Goal: Task Accomplishment & Management: Manage account settings

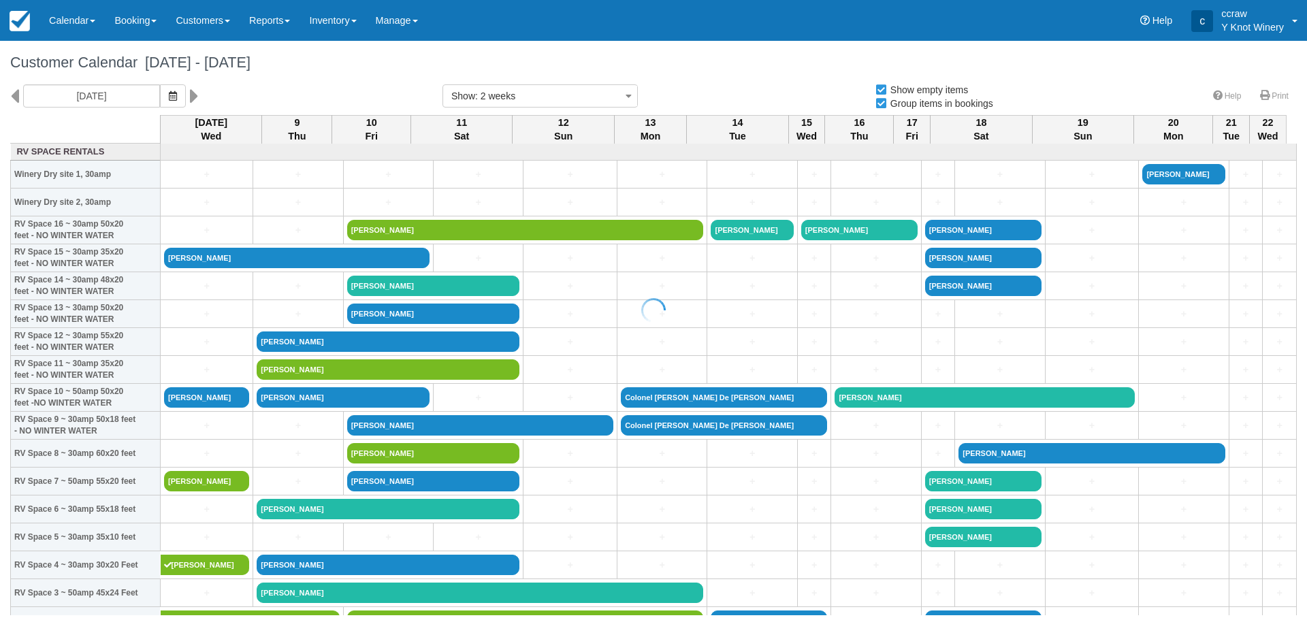
select select
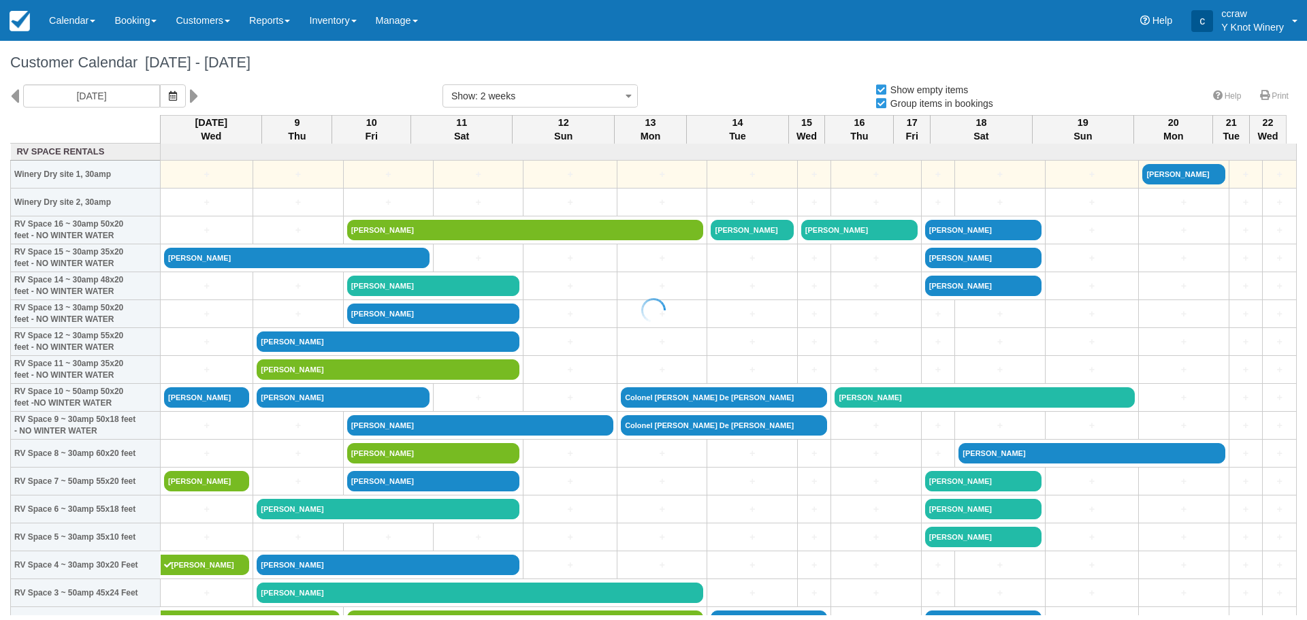
select select
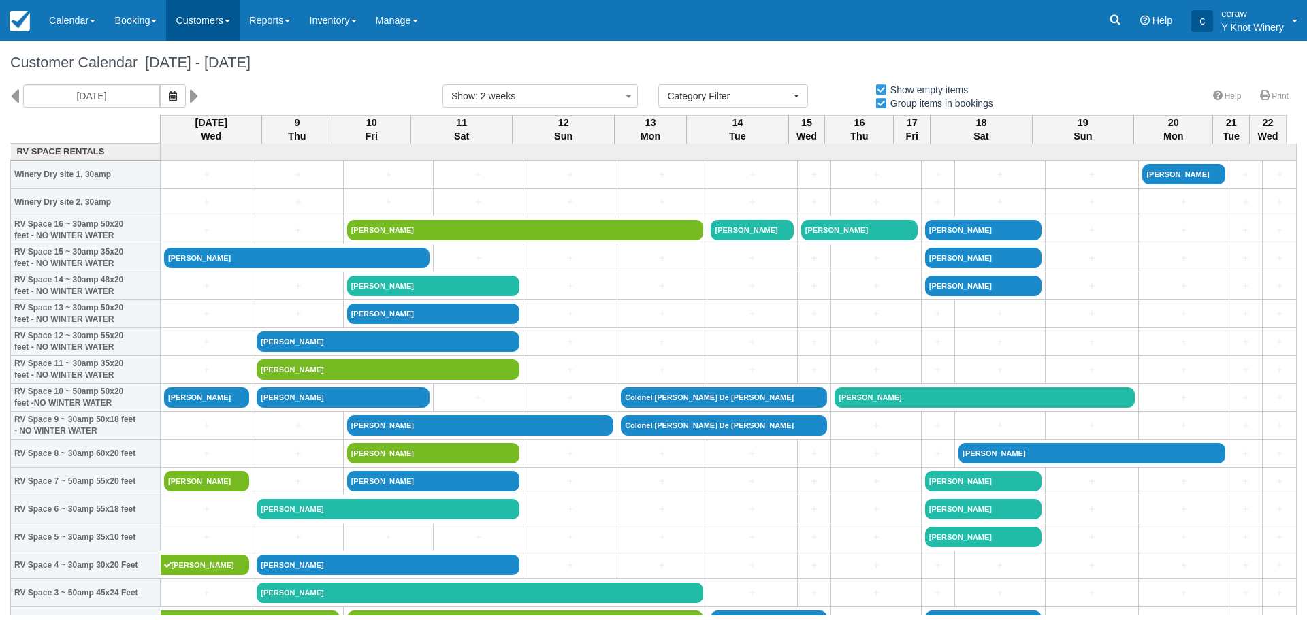
click at [204, 16] on link "Customers" at bounding box center [203, 20] width 74 height 41
click at [208, 88] on link "Directory" at bounding box center [227, 87] width 121 height 29
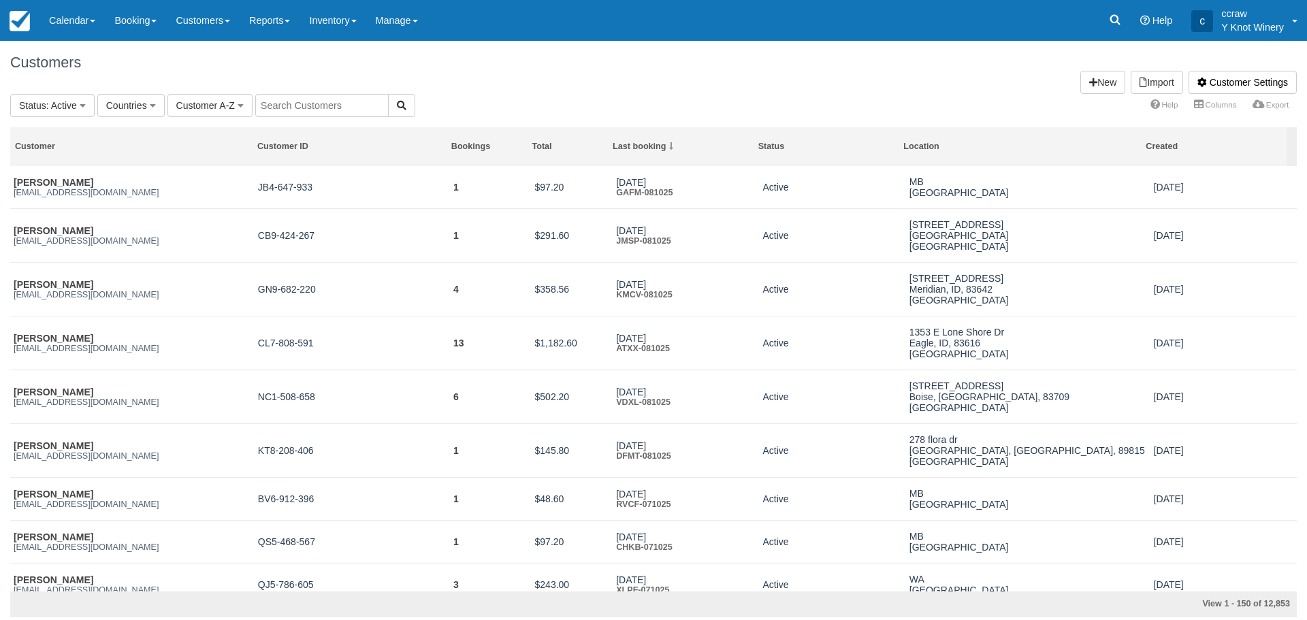
click at [272, 108] on input "text" at bounding box center [321, 105] width 133 height 23
type input "City of Glenns Ferry"
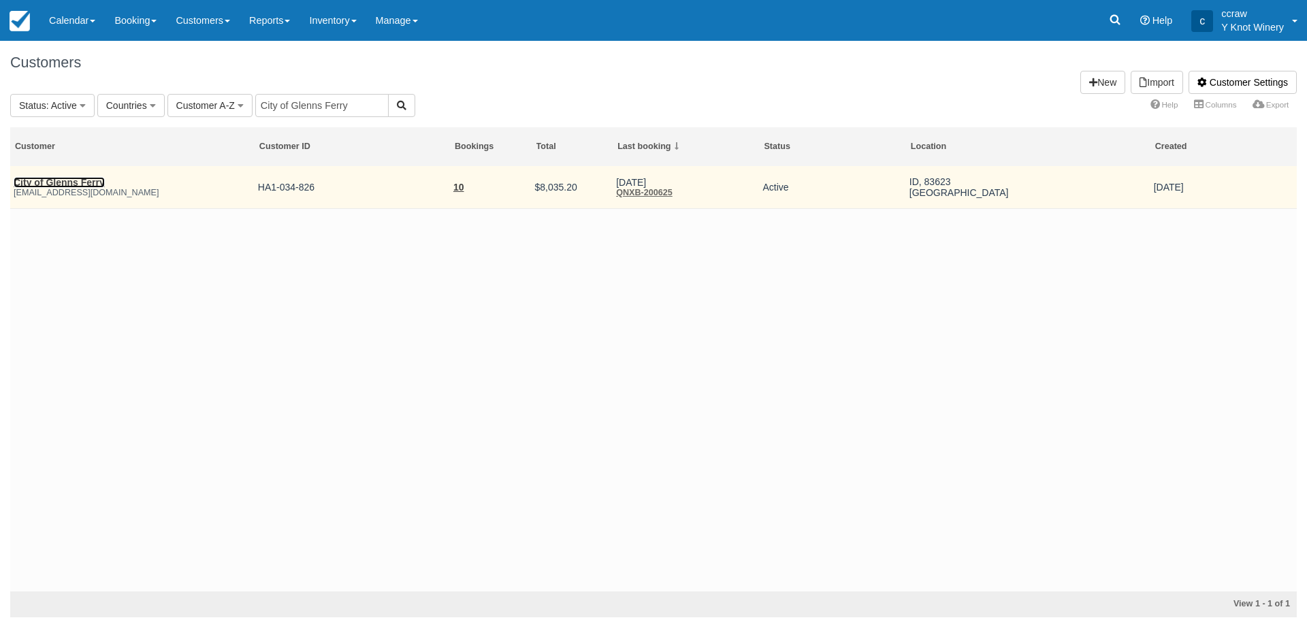
click at [21, 183] on link "City of Glenns Ferry" at bounding box center [59, 182] width 91 height 11
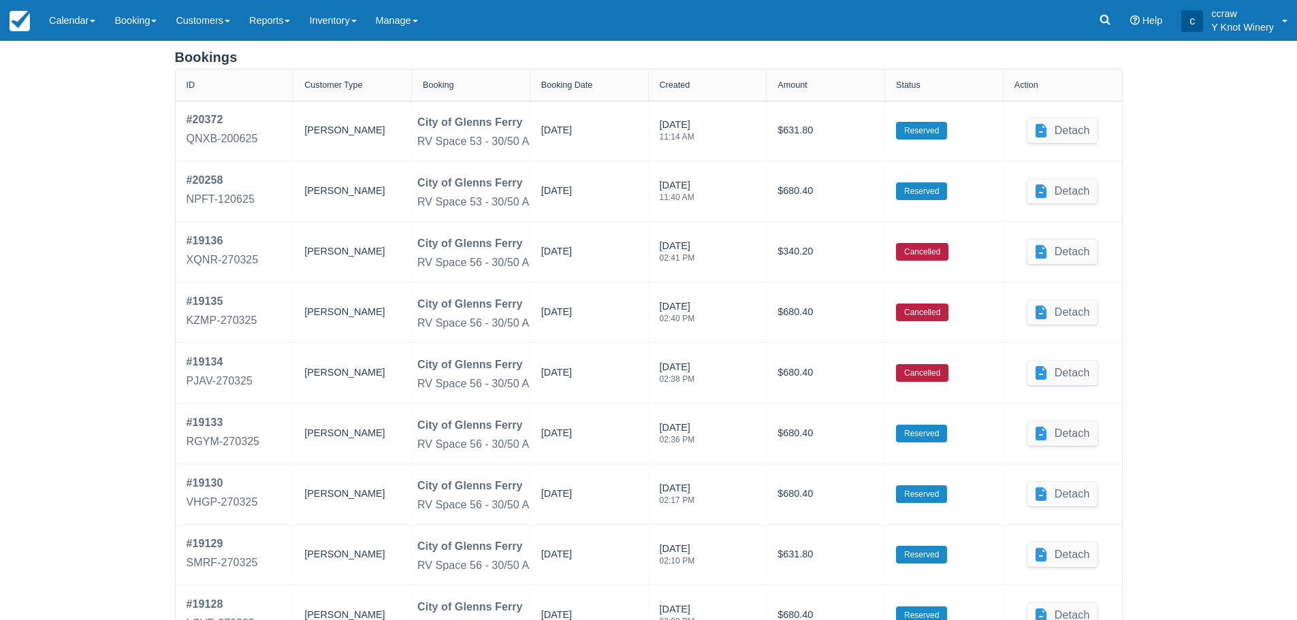
scroll to position [613, 0]
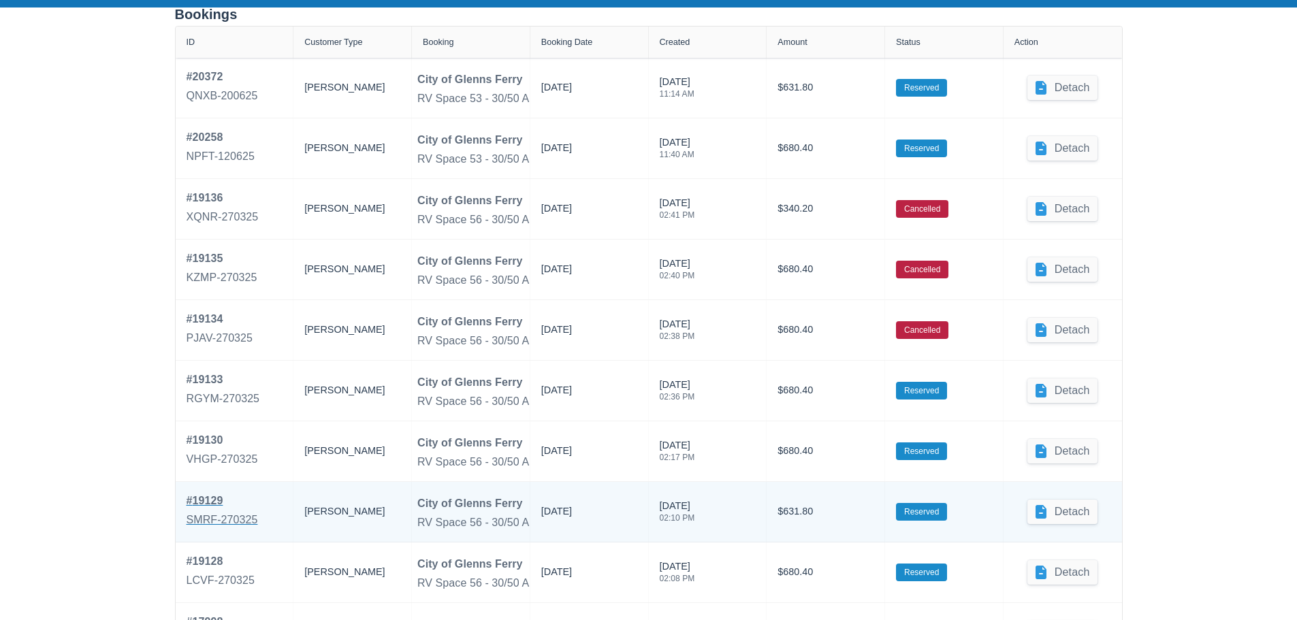
click at [208, 498] on div "# 19129" at bounding box center [222, 501] width 71 height 16
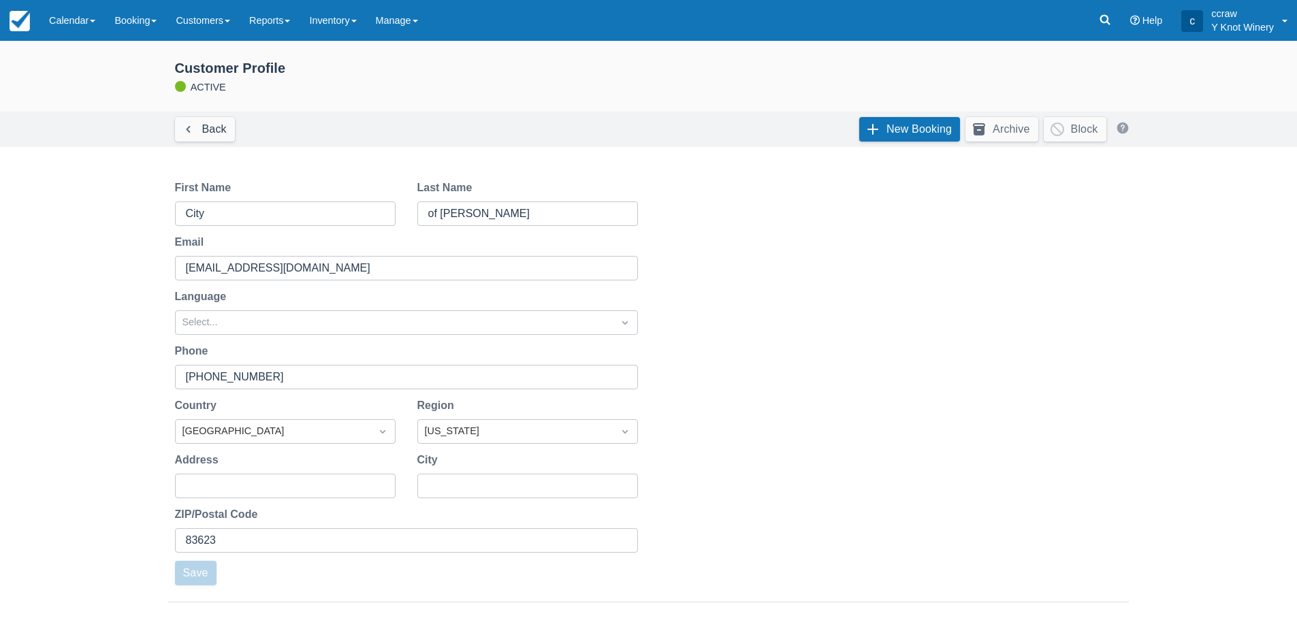
scroll to position [613, 0]
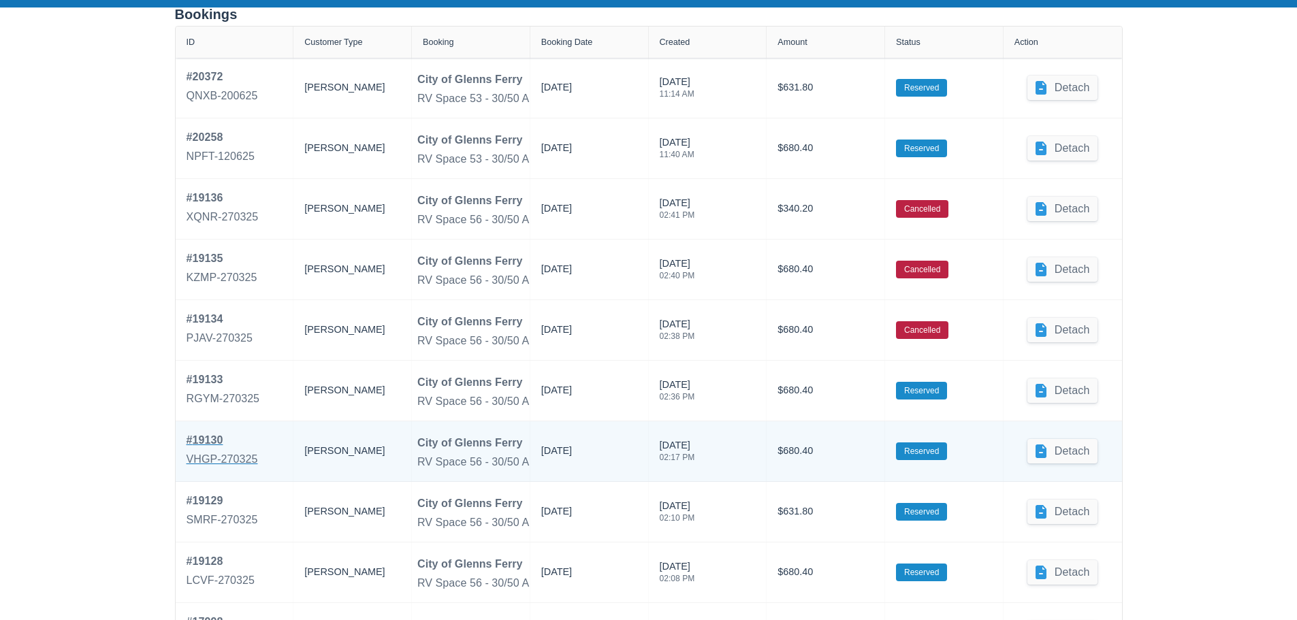
click at [200, 447] on div "# 19130" at bounding box center [222, 440] width 71 height 16
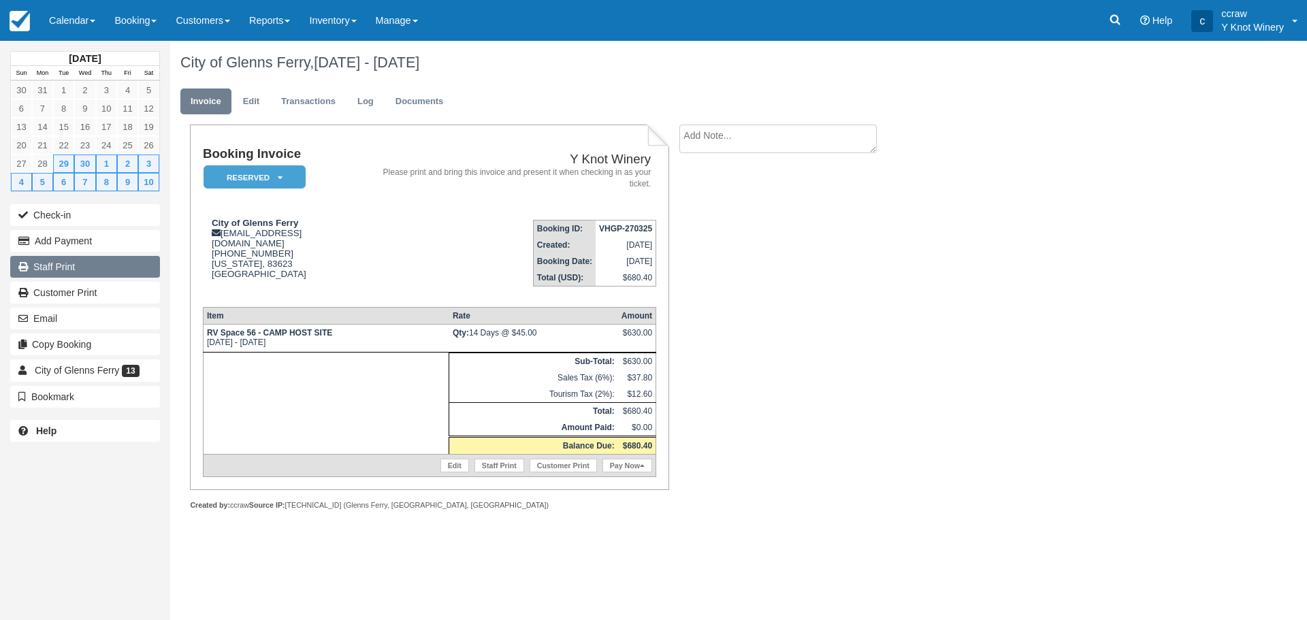
click at [59, 265] on link "Staff Print" at bounding box center [85, 267] width 150 height 22
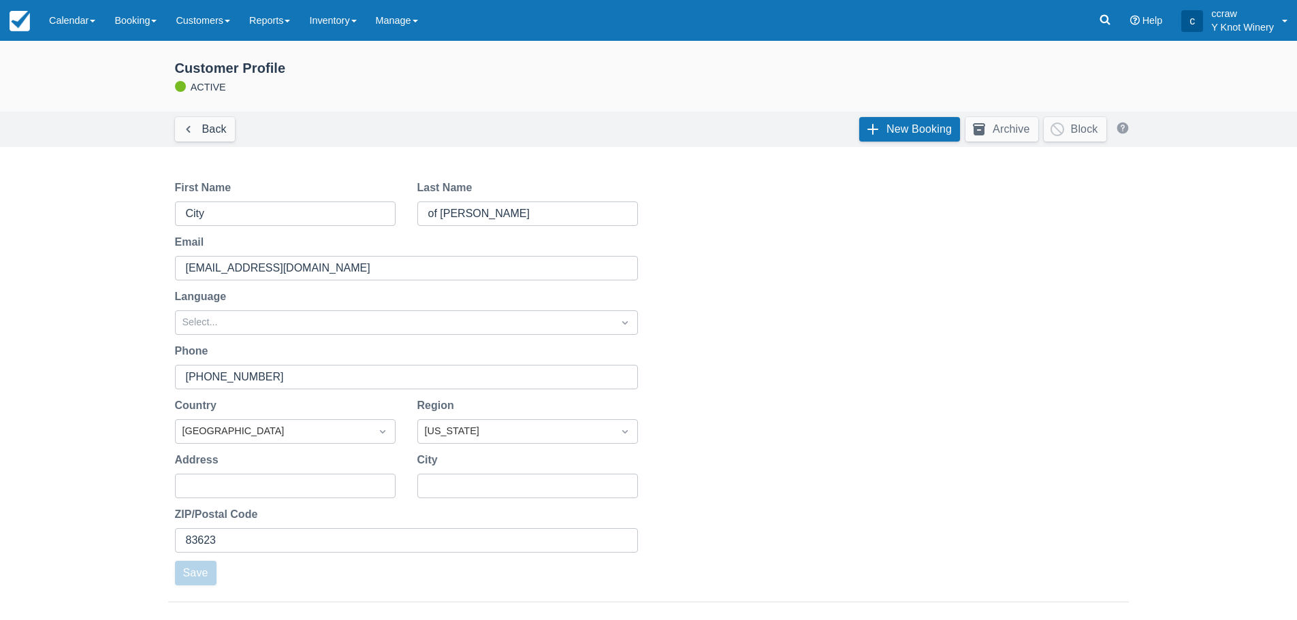
scroll to position [613, 0]
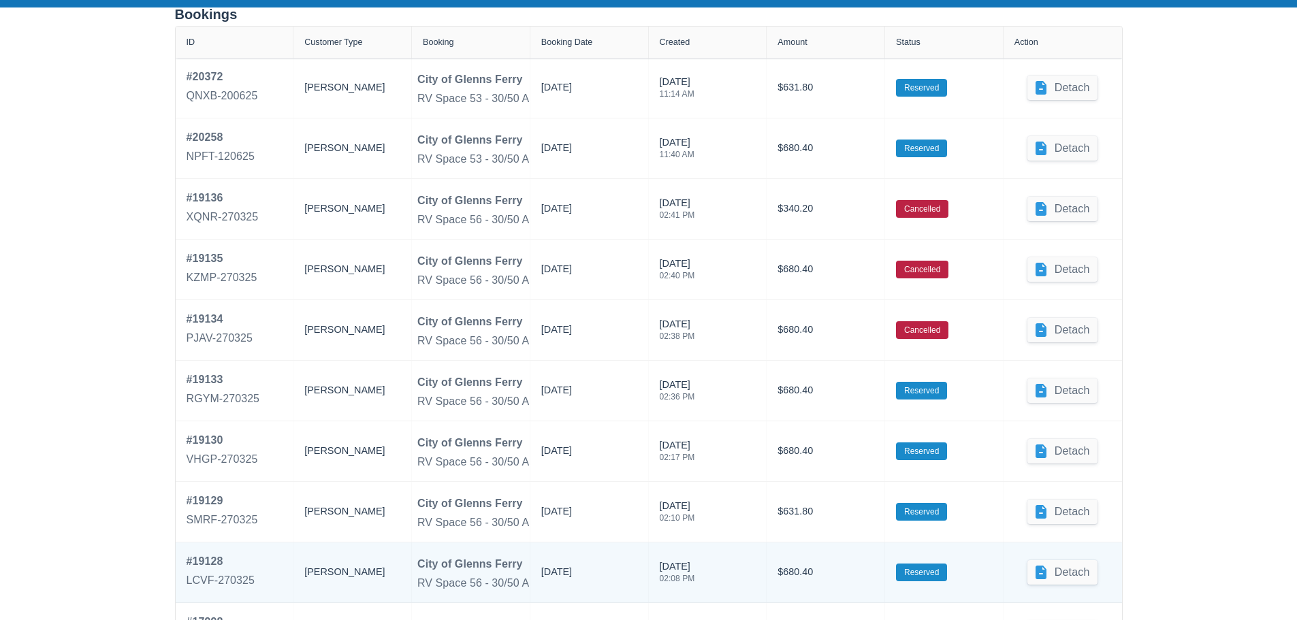
click at [474, 576] on div "RV Space 56 - 30/50 Amp 35x58 Back In" at bounding box center [517, 583] width 200 height 16
click at [206, 557] on div "# 19128" at bounding box center [221, 562] width 69 height 16
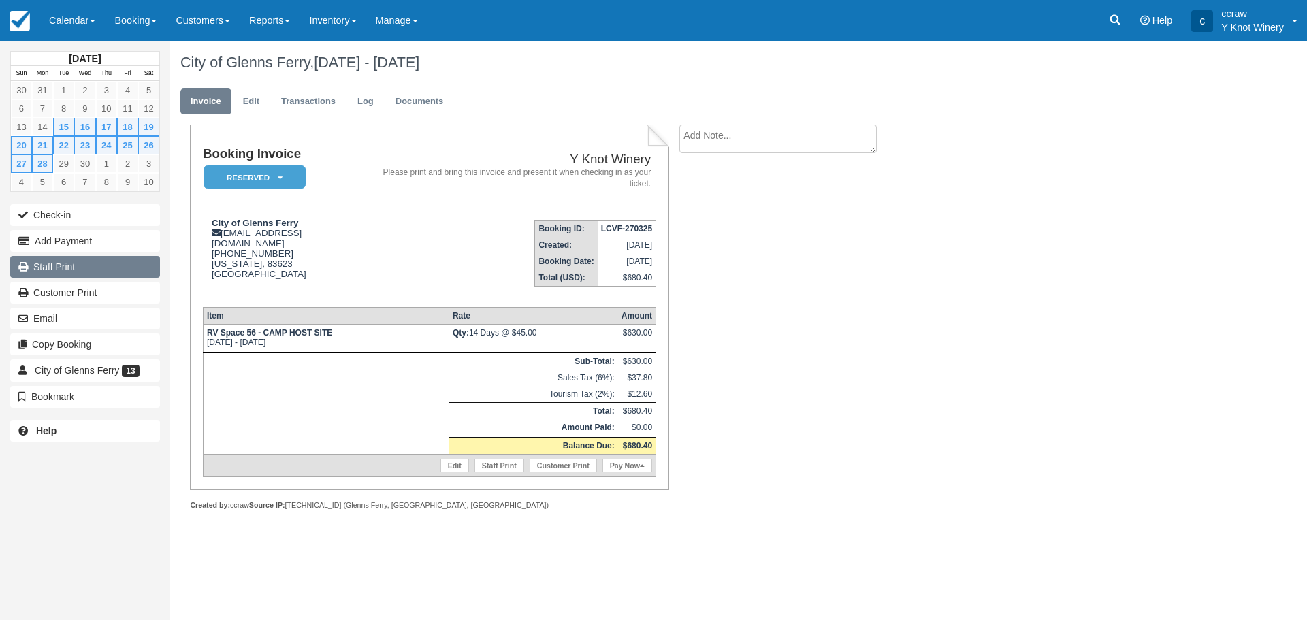
click at [67, 264] on link "Staff Print" at bounding box center [85, 267] width 150 height 22
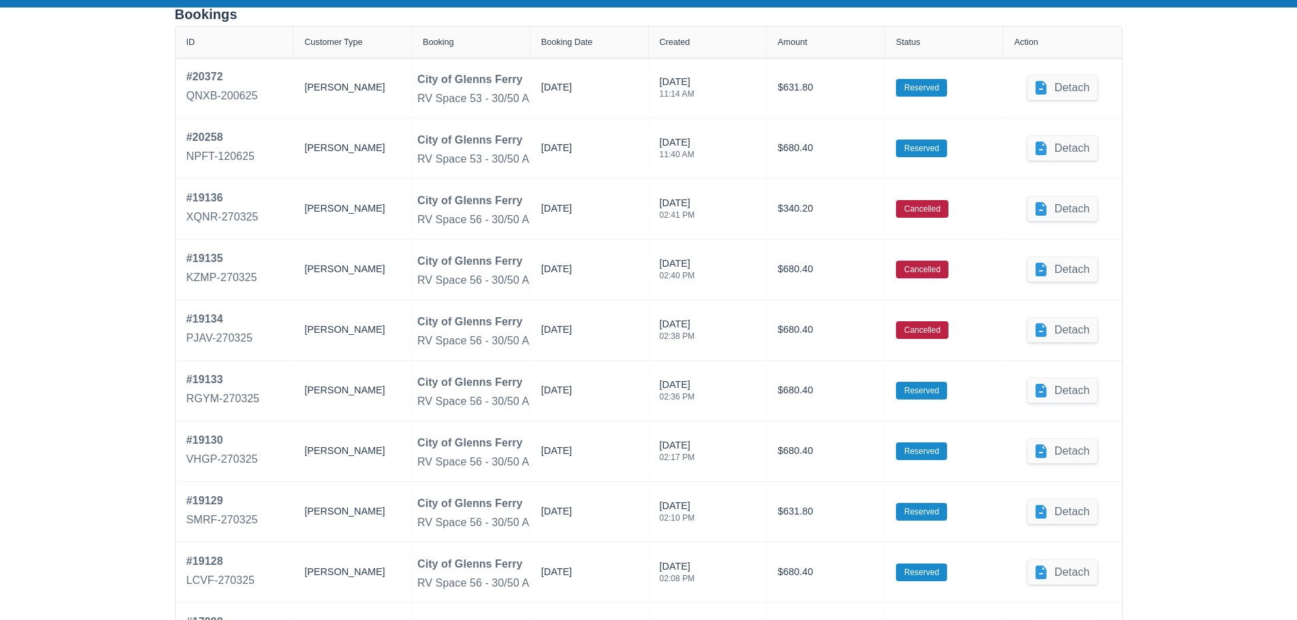
scroll to position [613, 0]
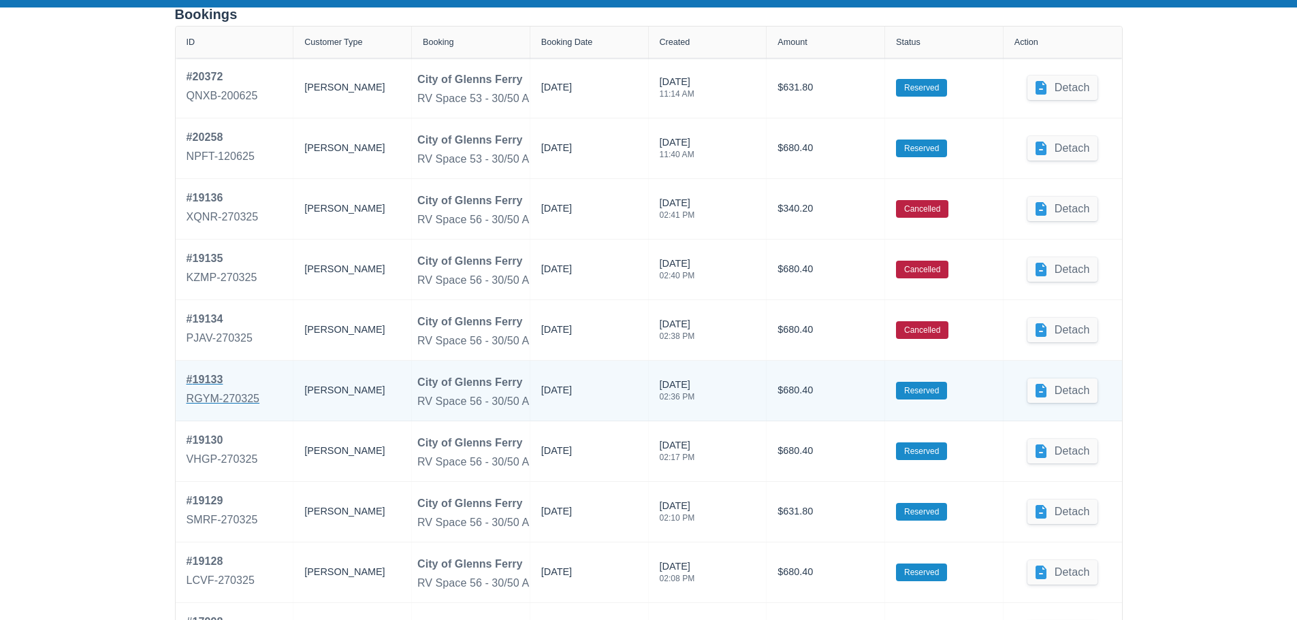
click at [206, 381] on div "# 19133" at bounding box center [224, 380] width 74 height 16
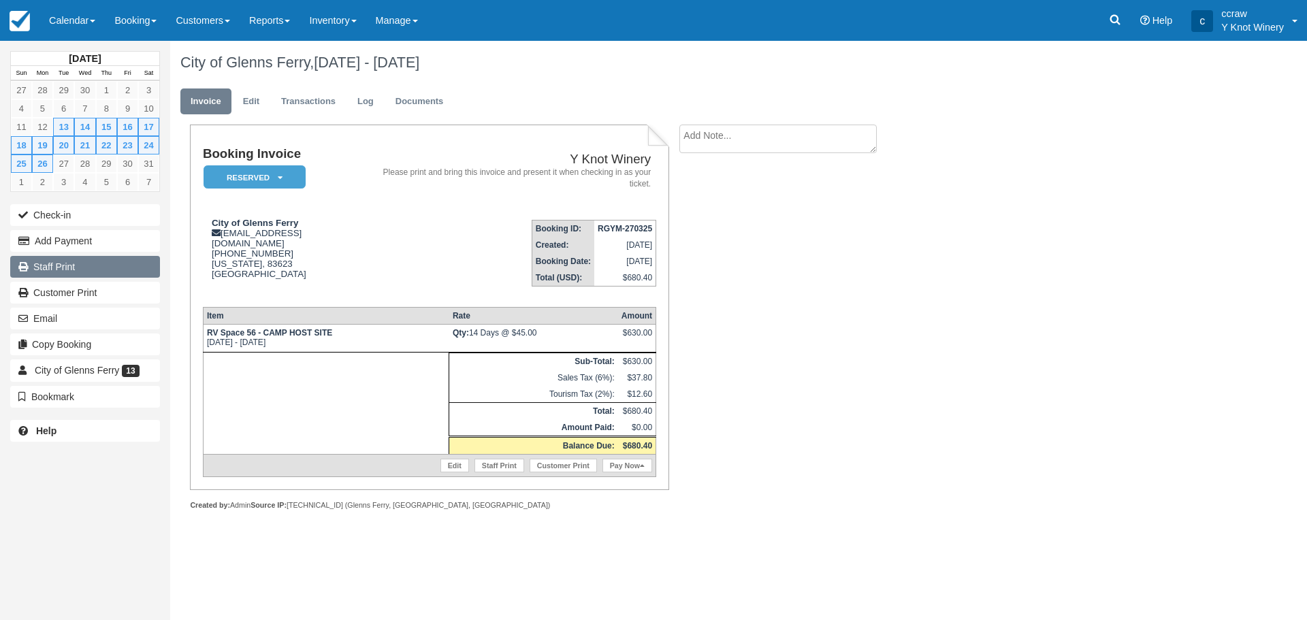
click at [59, 264] on link "Staff Print" at bounding box center [85, 267] width 150 height 22
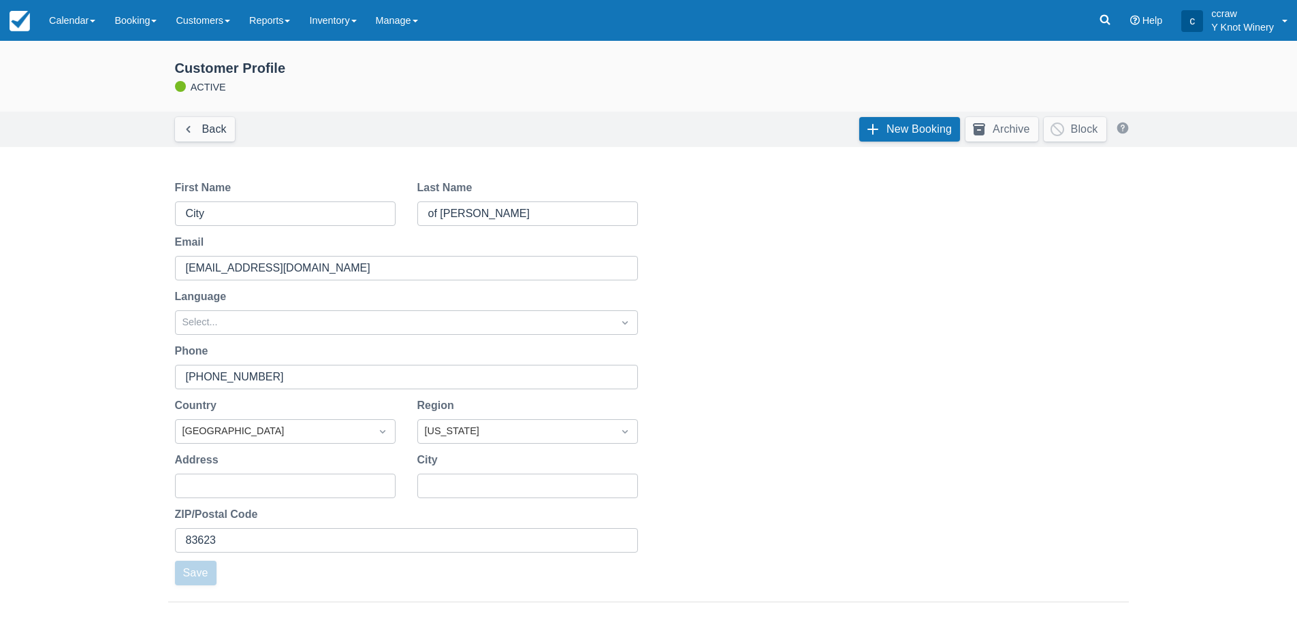
scroll to position [613, 0]
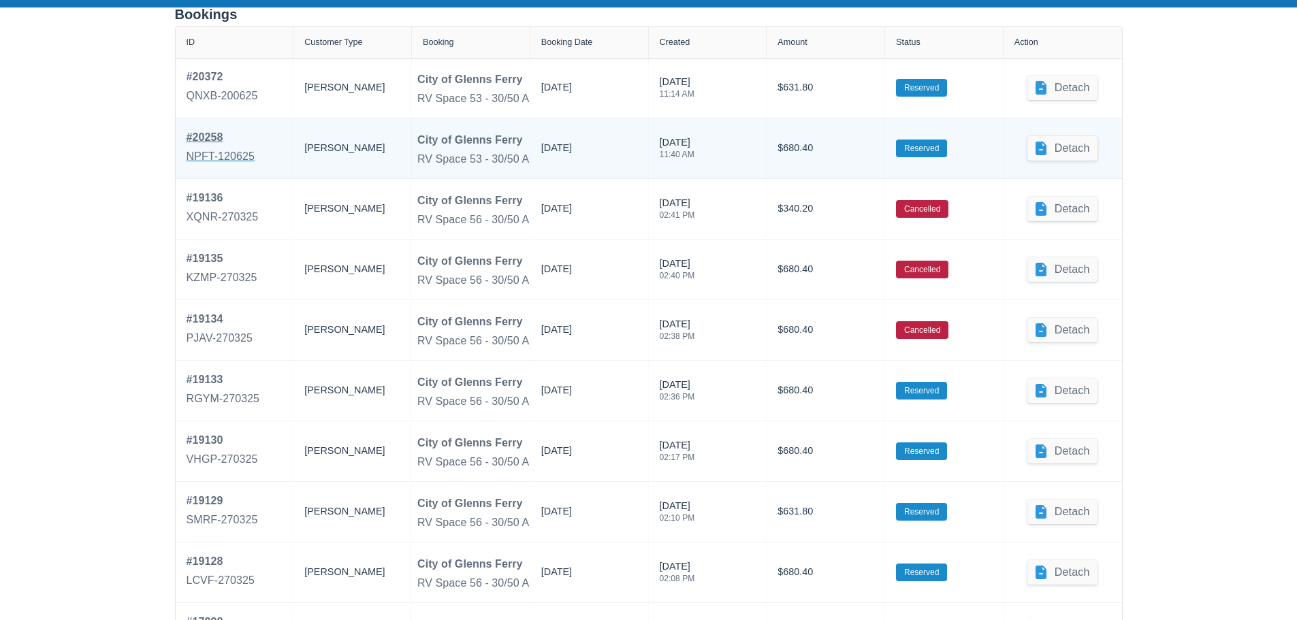
click at [221, 142] on div "# 20258" at bounding box center [221, 137] width 69 height 16
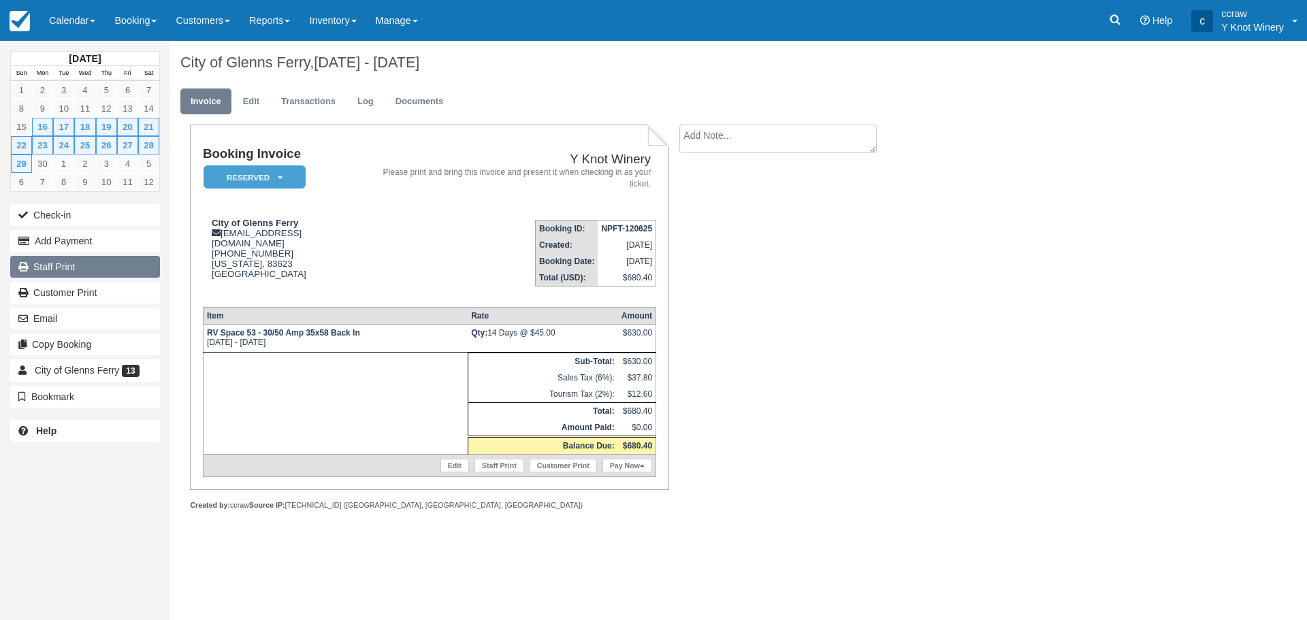
click at [84, 267] on link "Staff Print" at bounding box center [85, 267] width 150 height 22
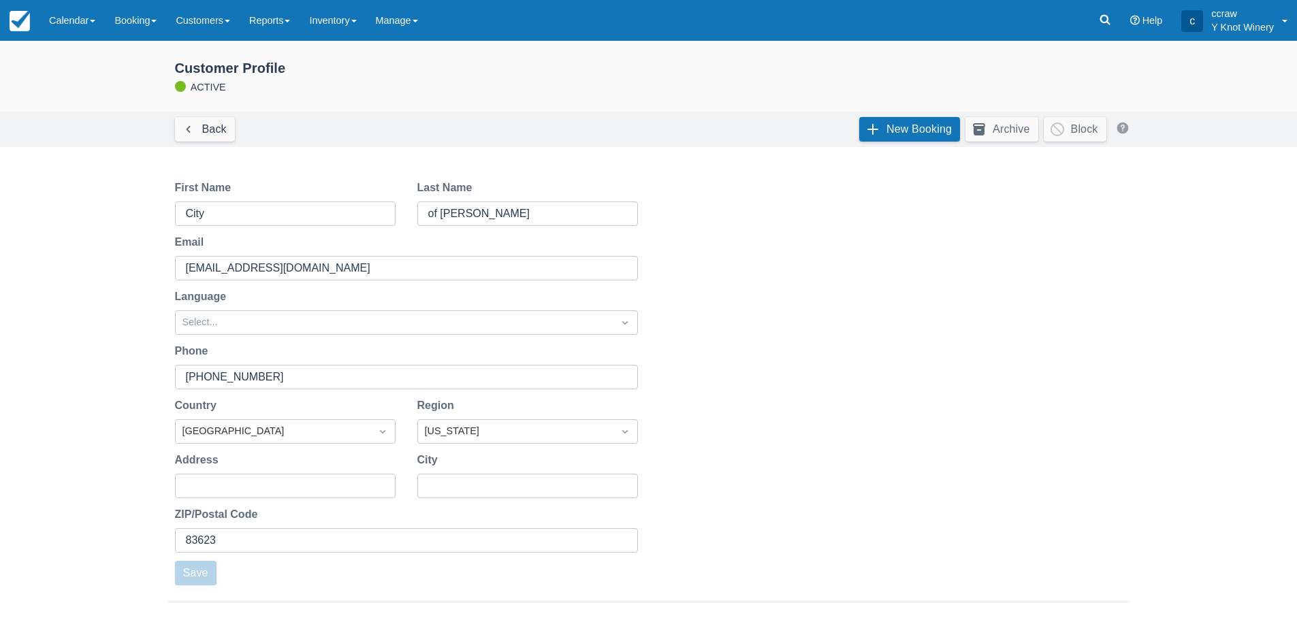
scroll to position [613, 0]
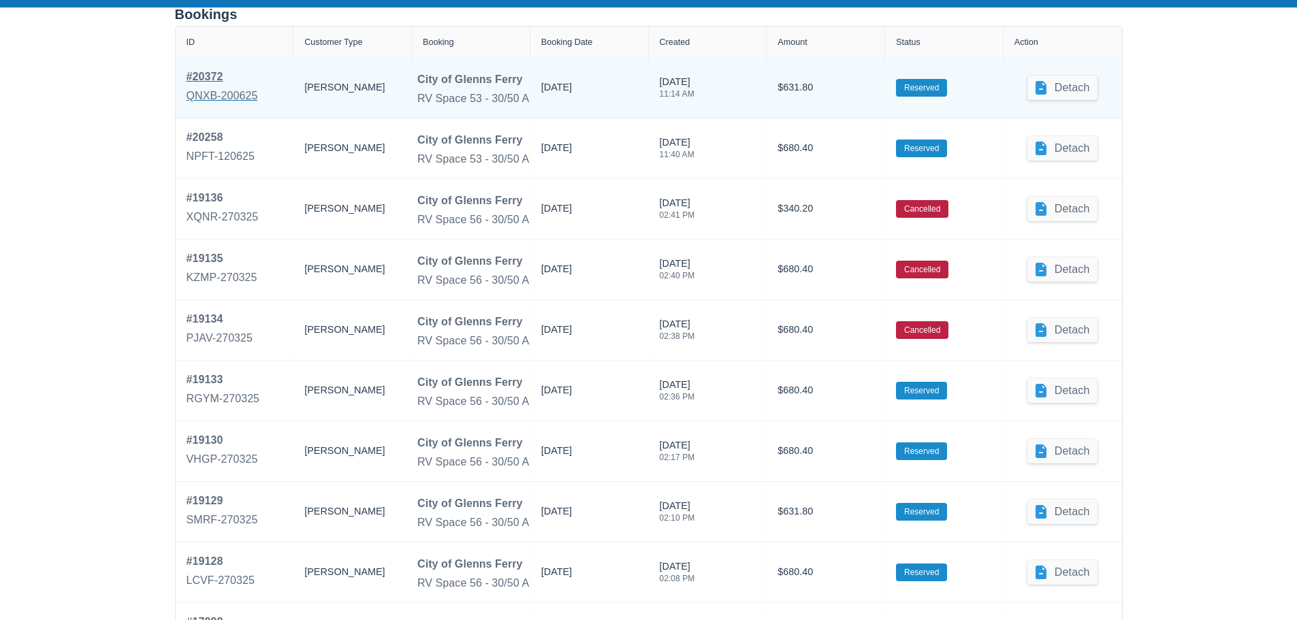
click at [200, 81] on div "# 20372" at bounding box center [222, 77] width 71 height 16
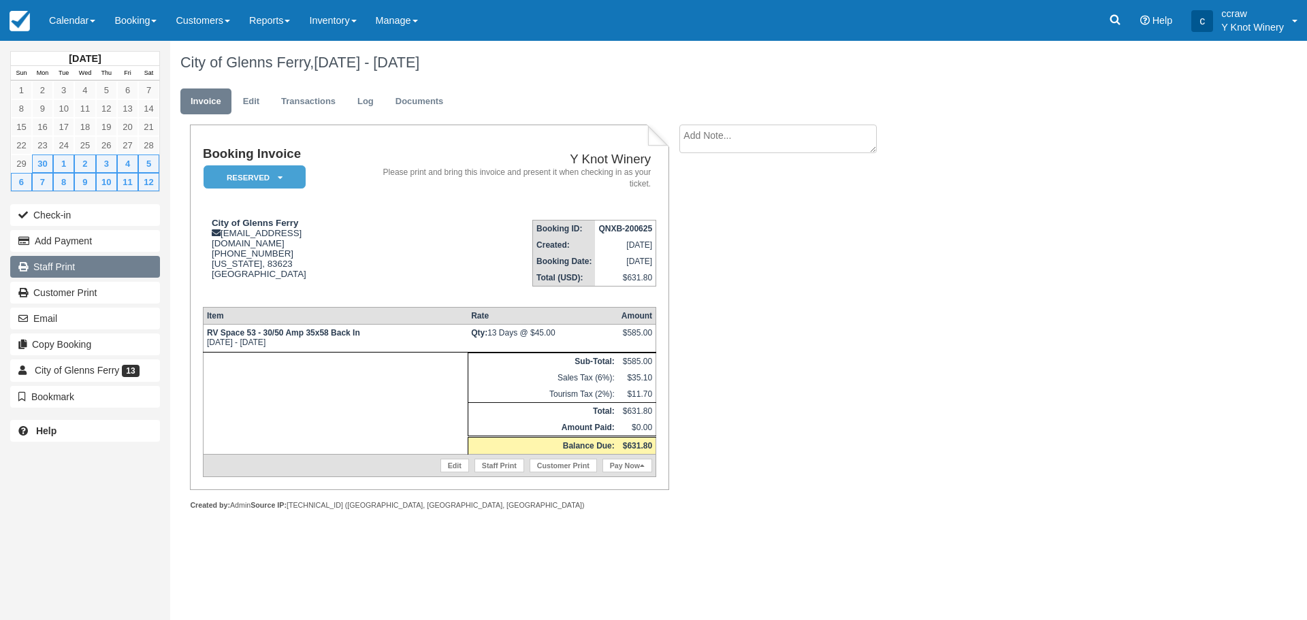
click at [52, 267] on link "Staff Print" at bounding box center [85, 267] width 150 height 22
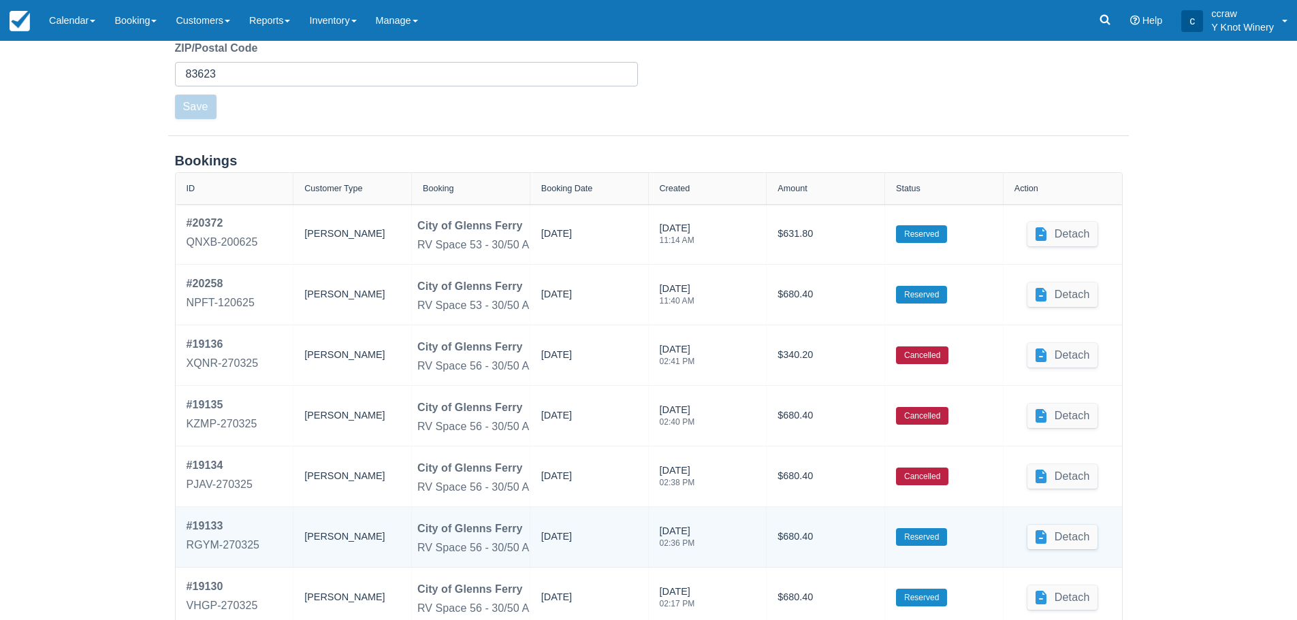
scroll to position [414, 0]
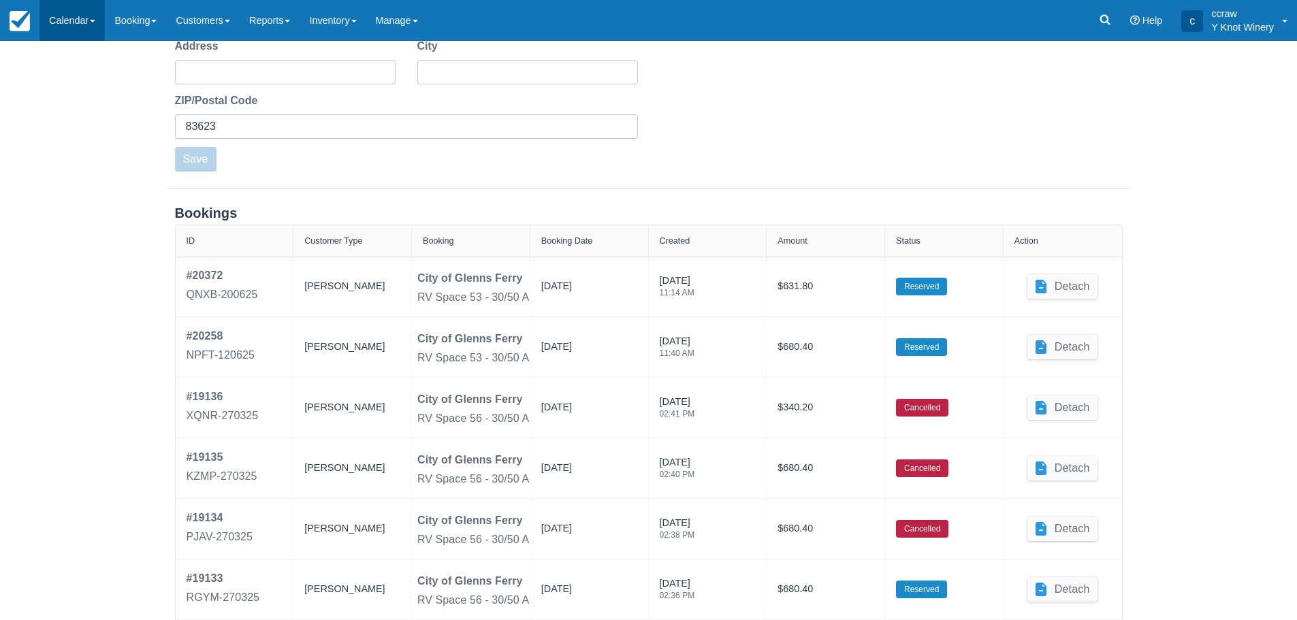
click at [65, 17] on link "Calendar" at bounding box center [71, 20] width 65 height 41
click at [67, 52] on link "Customer" at bounding box center [94, 58] width 108 height 29
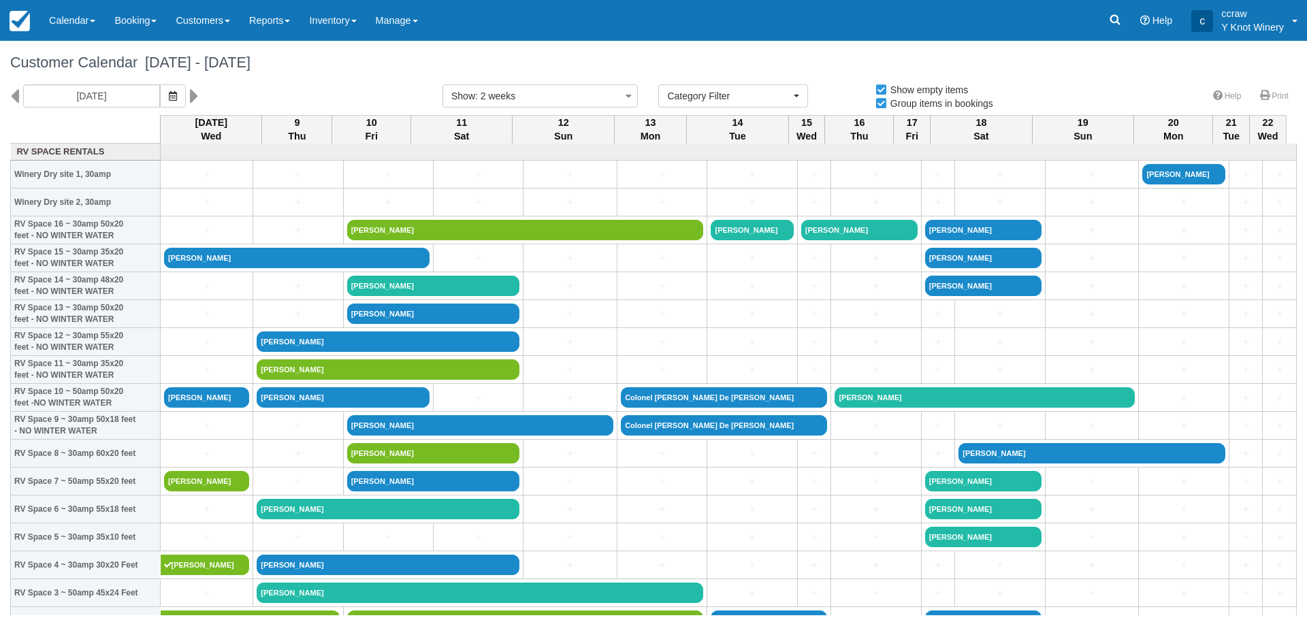
select select
click at [169, 94] on icon "button" at bounding box center [173, 96] width 8 height 10
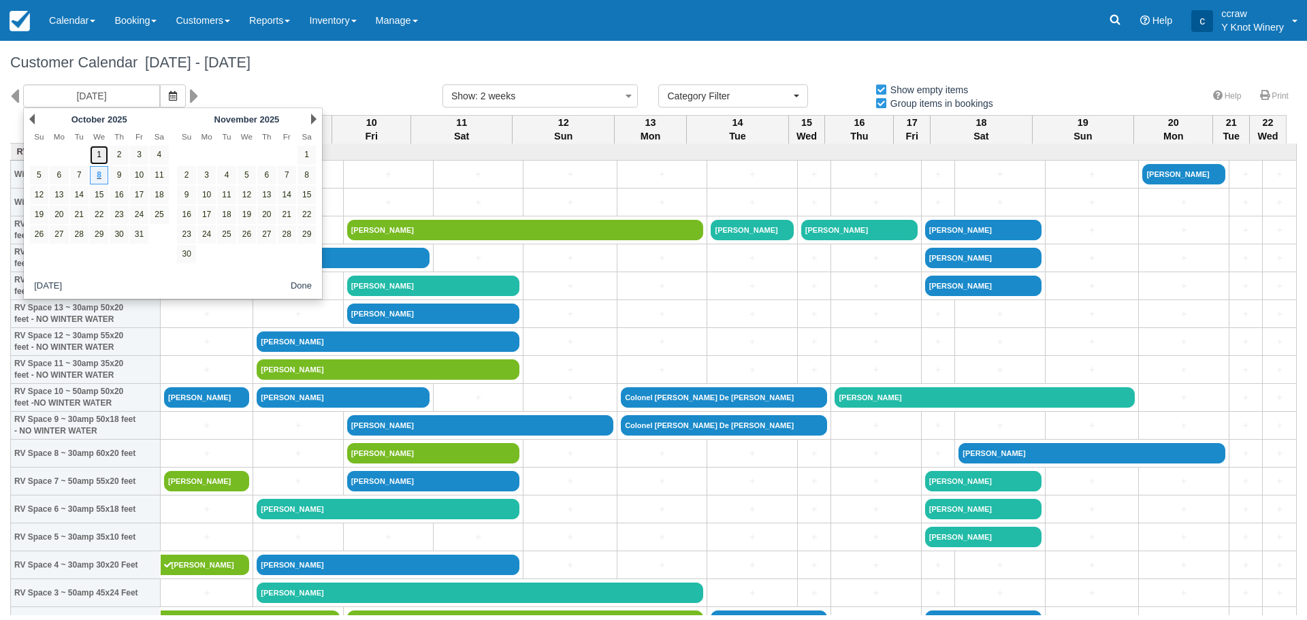
click at [94, 154] on link "1" at bounding box center [99, 155] width 18 height 18
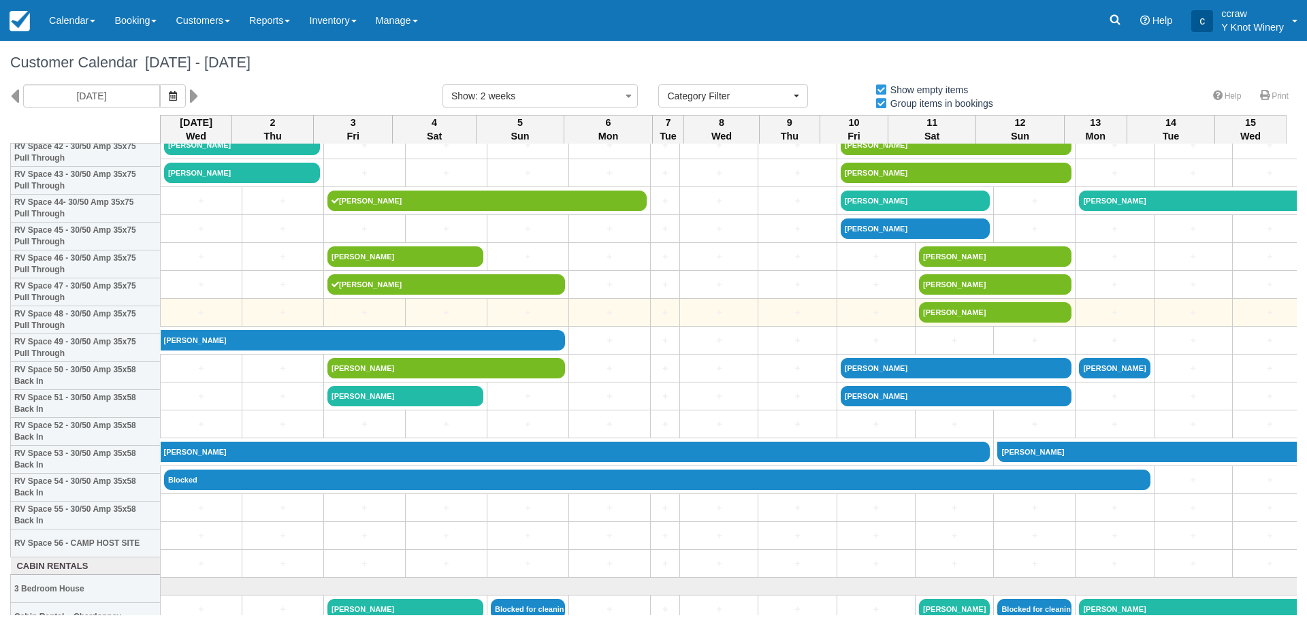
scroll to position [1226, 0]
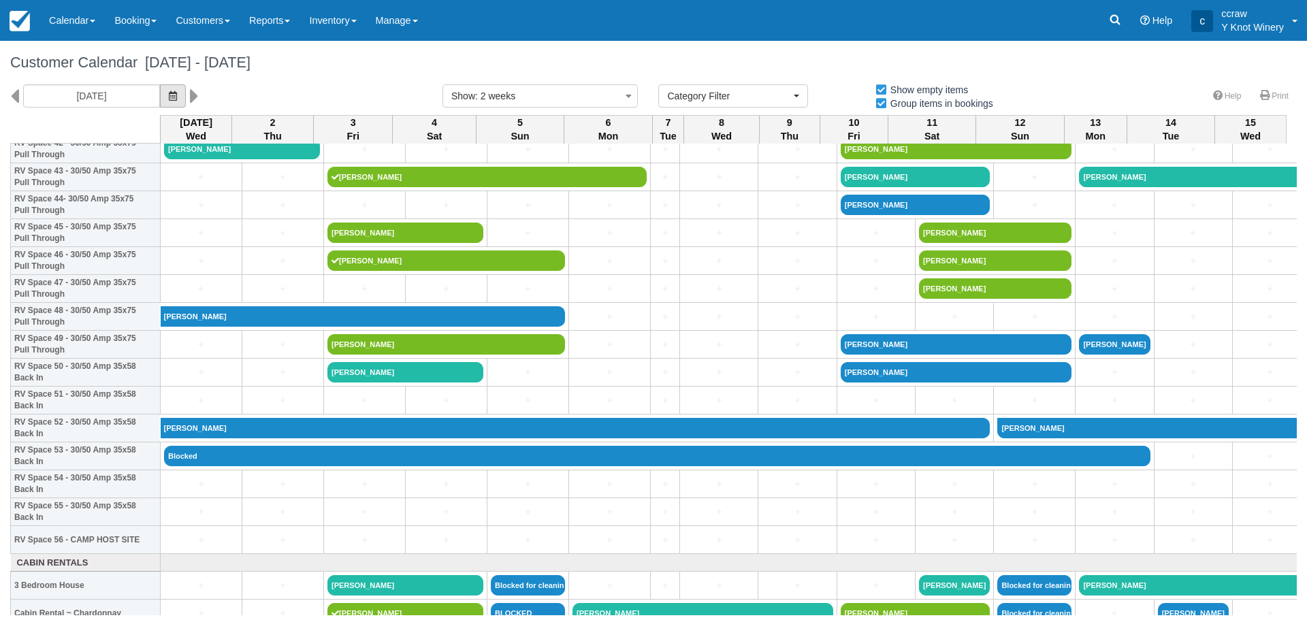
click at [174, 97] on button "button" at bounding box center [173, 95] width 26 height 23
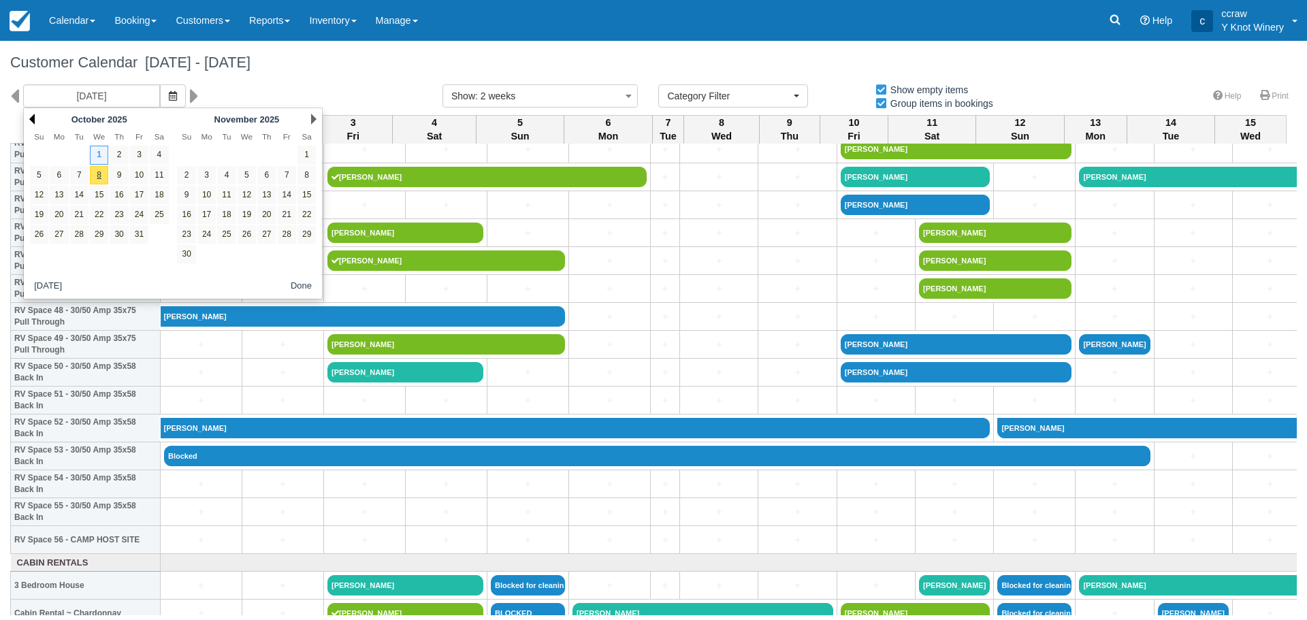
click at [34, 122] on link "Prev" at bounding box center [31, 119] width 5 height 11
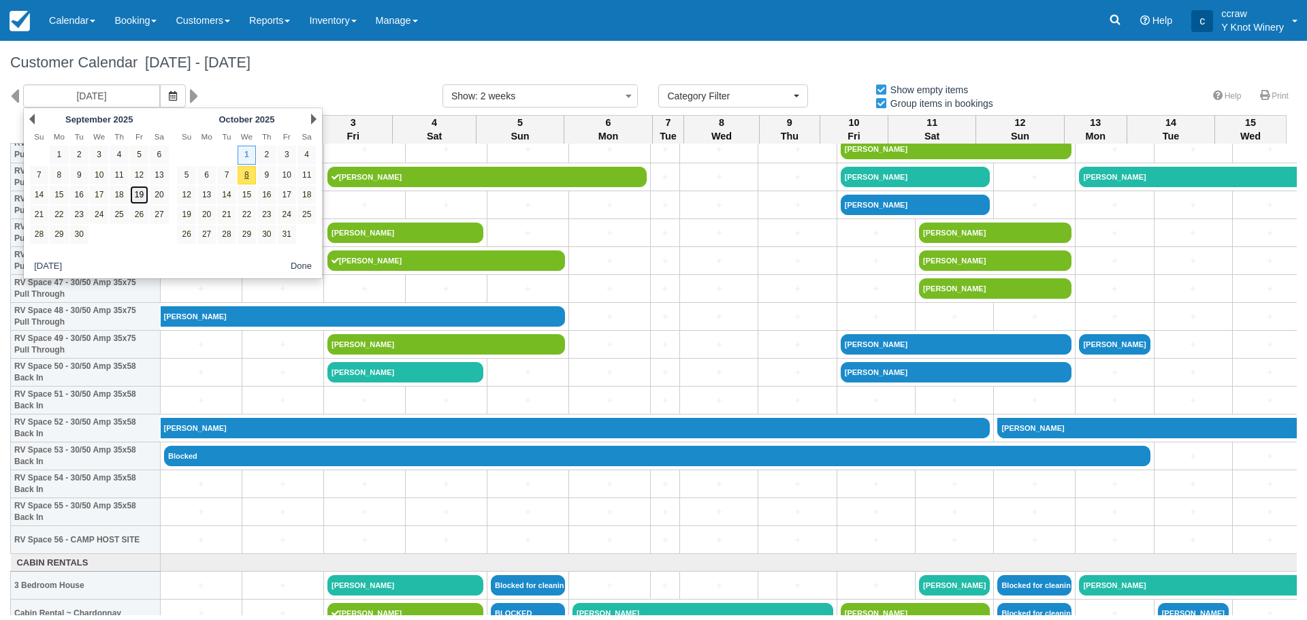
click at [140, 193] on link "19" at bounding box center [139, 195] width 18 height 18
type input "09/19/25"
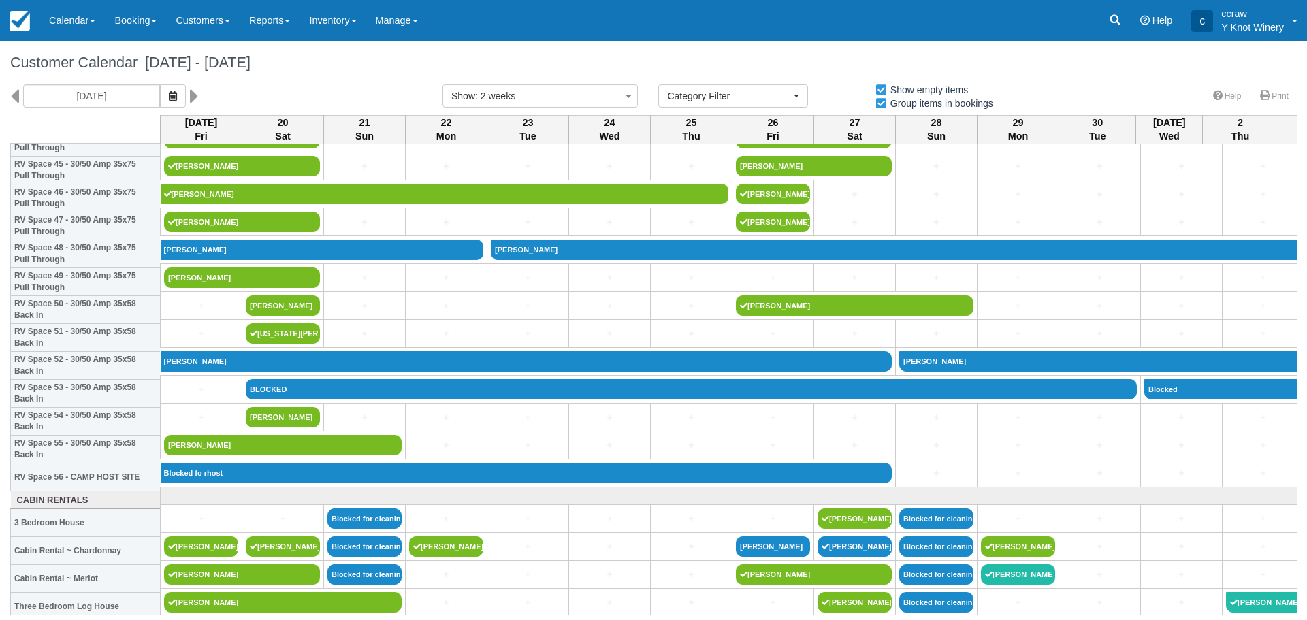
scroll to position [1294, 0]
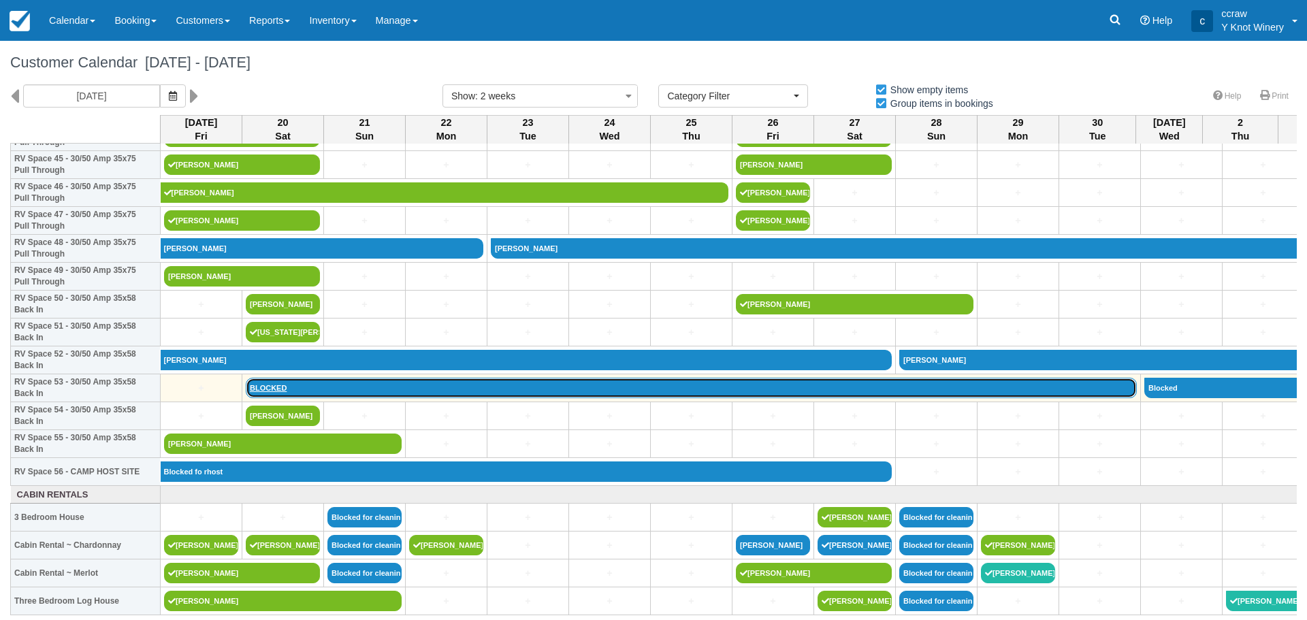
click at [281, 387] on link "BLOCKED" at bounding box center [691, 388] width 891 height 20
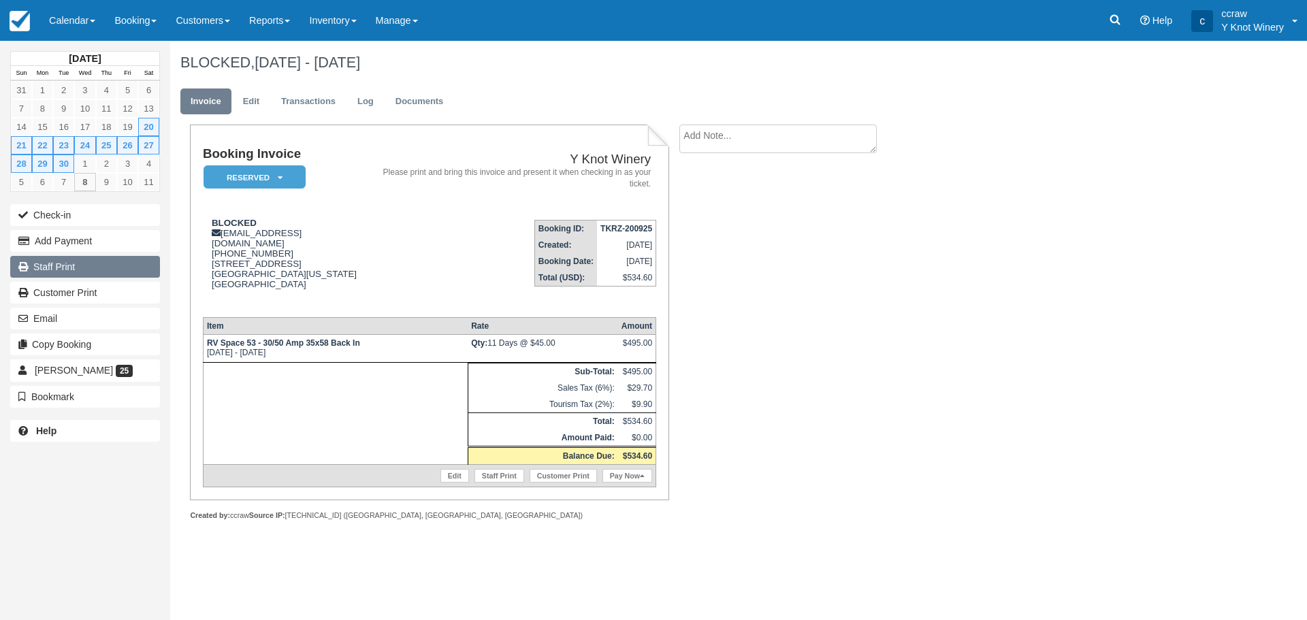
click at [84, 264] on link "Staff Print" at bounding box center [85, 267] width 150 height 22
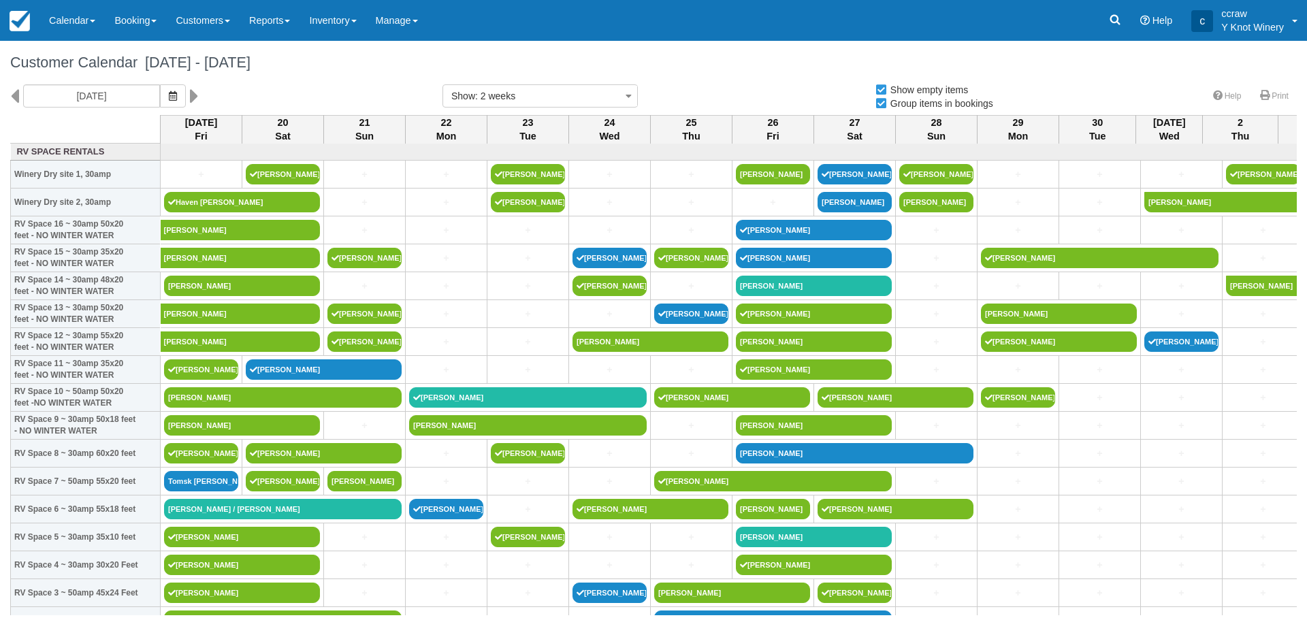
select select
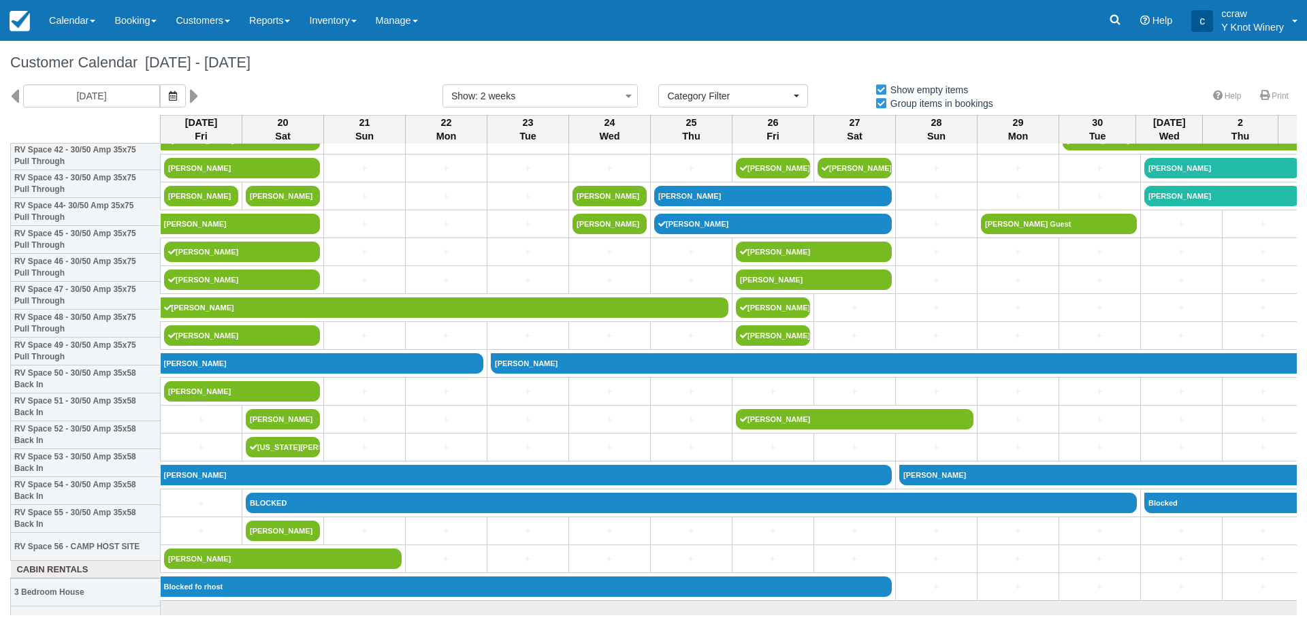
scroll to position [1226, 0]
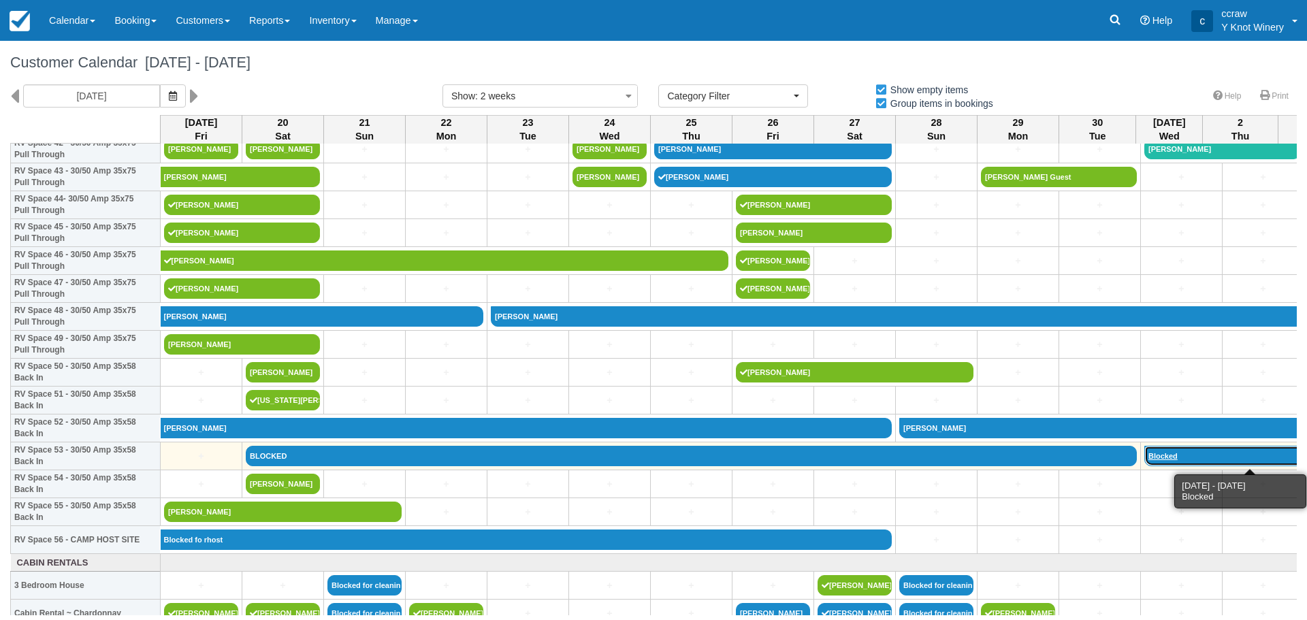
click at [1171, 458] on link "Blocked" at bounding box center [1266, 456] width 242 height 20
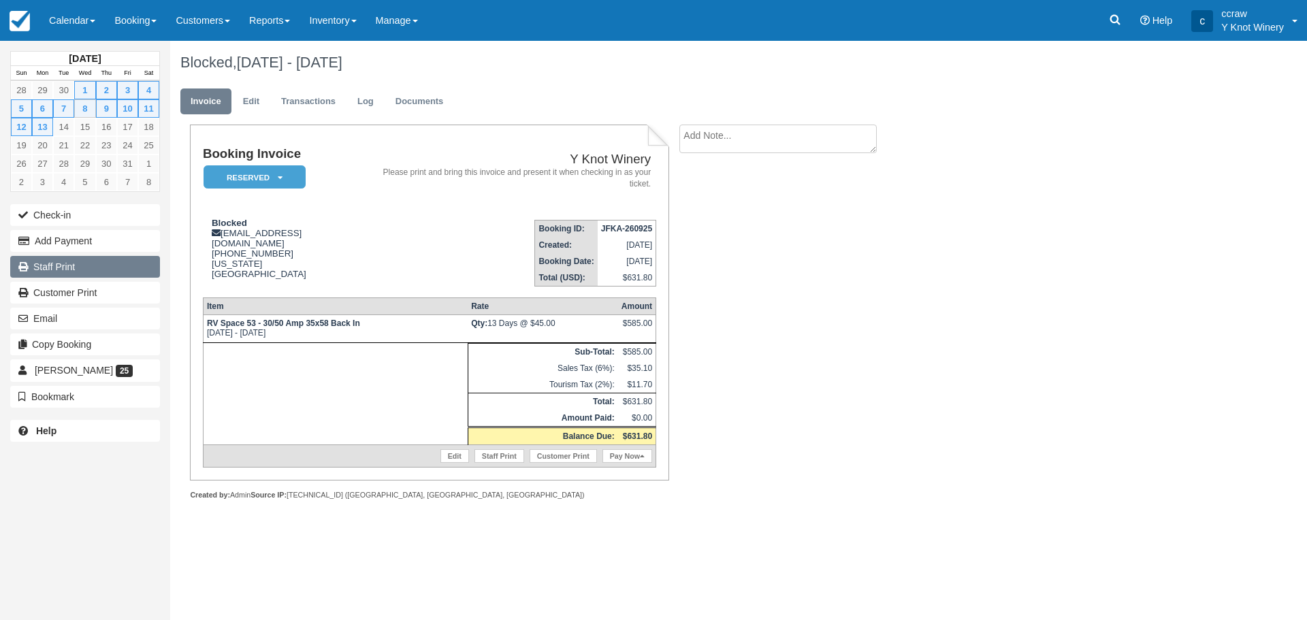
click at [67, 274] on link "Staff Print" at bounding box center [85, 267] width 150 height 22
click at [67, 13] on link "Calendar" at bounding box center [71, 20] width 65 height 41
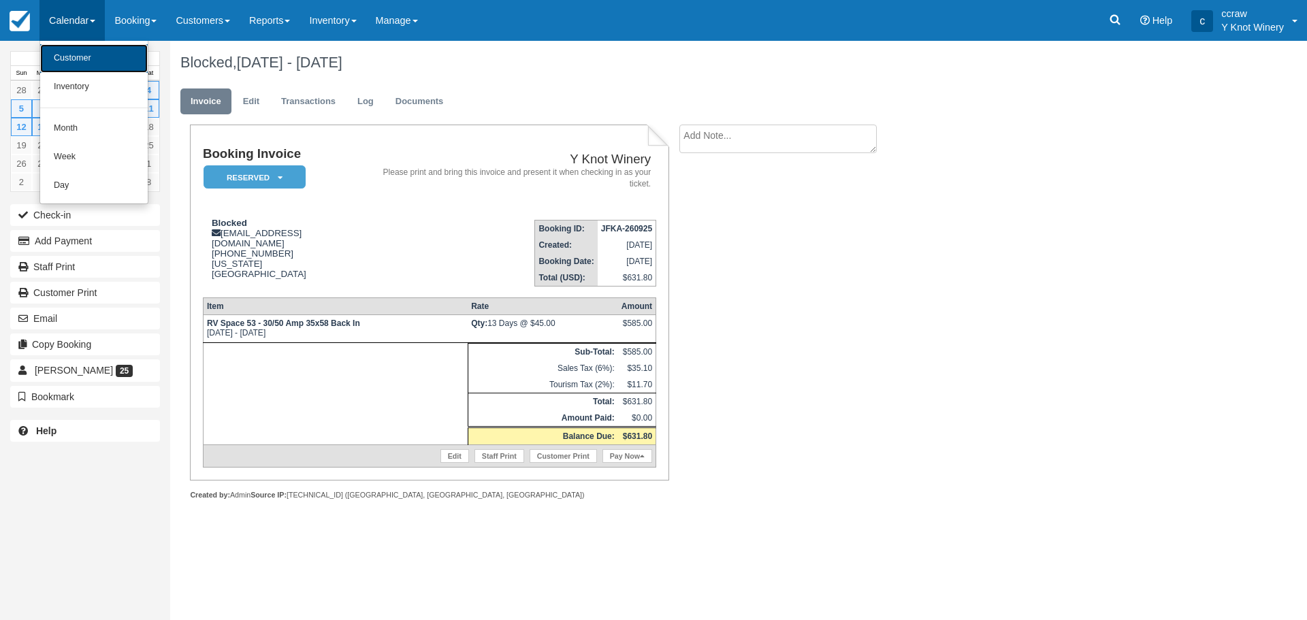
click at [71, 47] on link "Customer" at bounding box center [94, 58] width 108 height 29
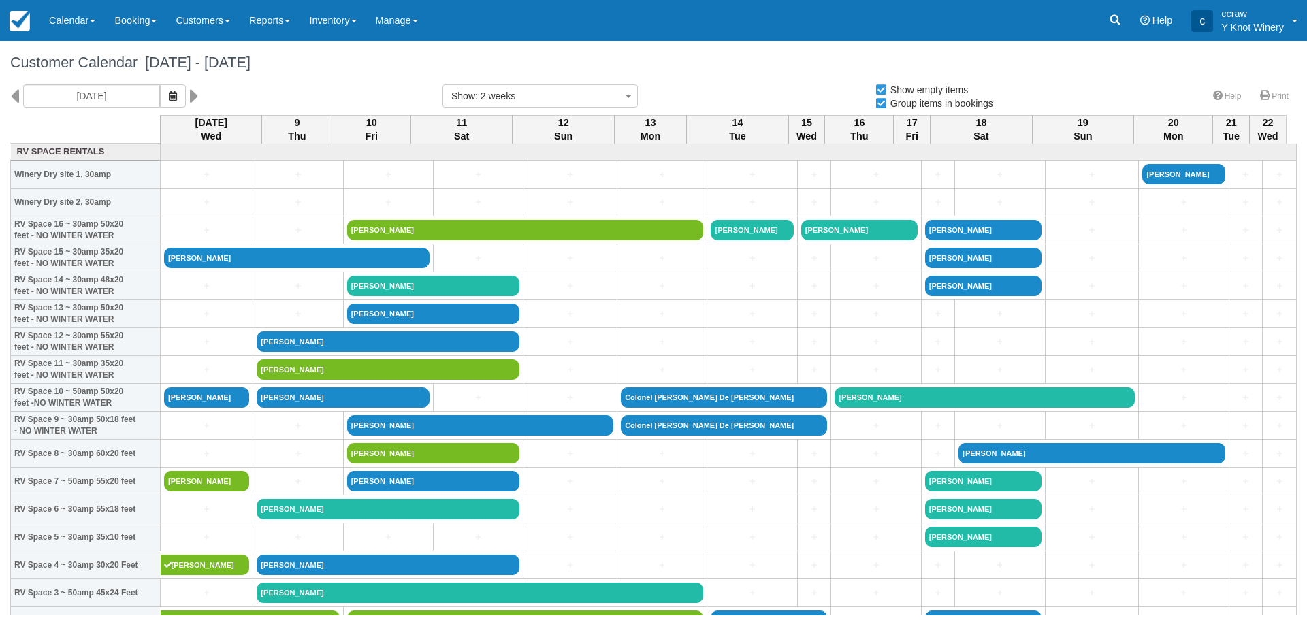
select select
